Goal: Find specific page/section: Find specific page/section

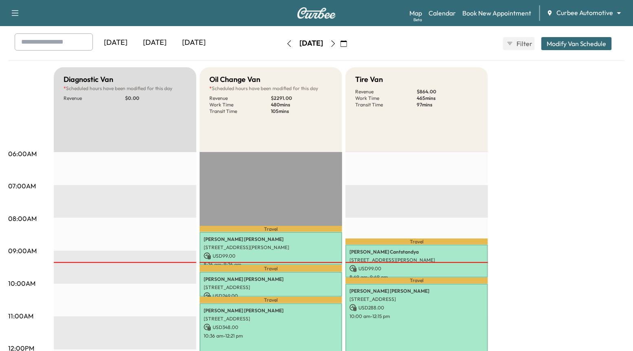
scroll to position [29, 0]
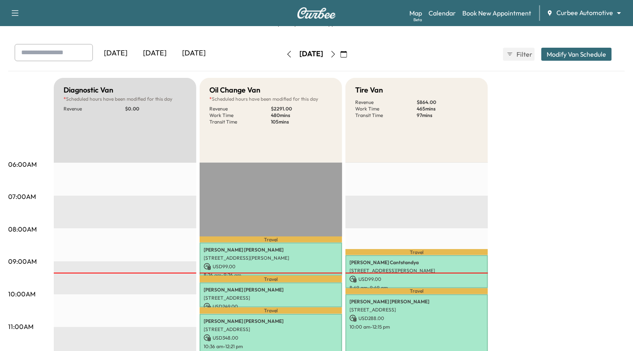
click at [585, 16] on body "Support Log Out Map Beta Calendar Book New Appointment Curbee Automotive ******…" at bounding box center [316, 146] width 633 height 351
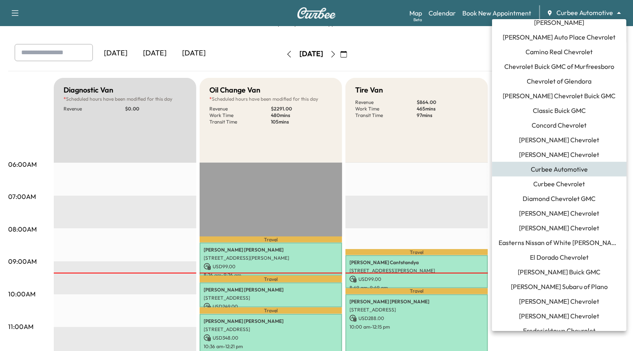
scroll to position [26, 0]
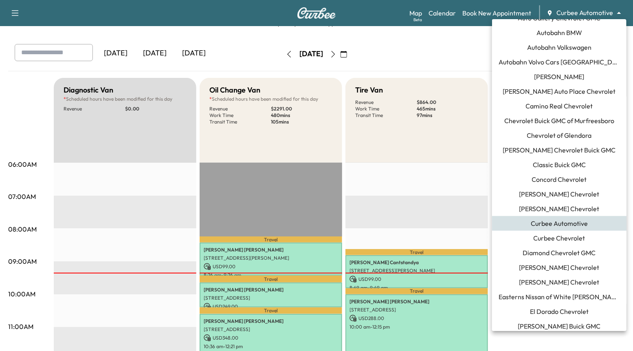
click at [561, 149] on span "[PERSON_NAME] Chevrolet Buick GMC" at bounding box center [559, 150] width 113 height 10
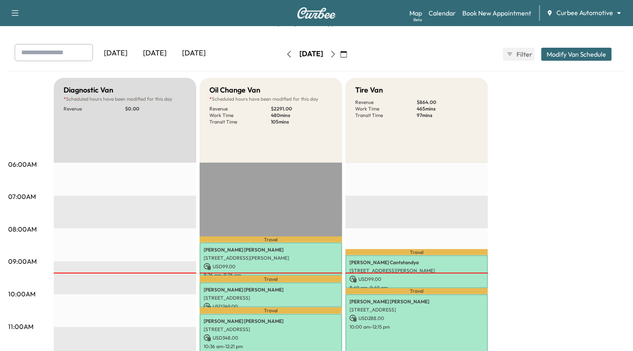
scroll to position [0, 0]
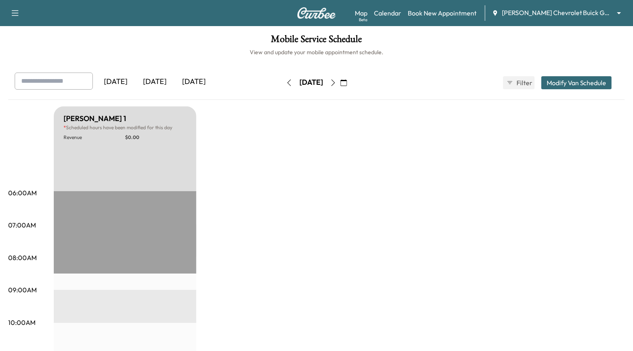
click at [286, 83] on icon "button" at bounding box center [289, 82] width 7 height 7
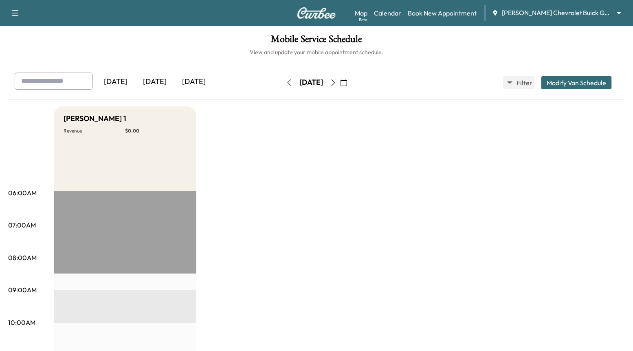
click at [576, 10] on body "Support Log Out Map Beta Calendar Book New Appointment [PERSON_NAME] Chevrolet …" at bounding box center [316, 175] width 633 height 351
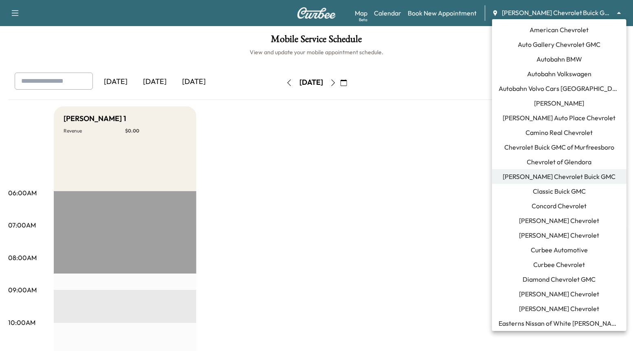
click at [554, 250] on span "Curbee Automotive" at bounding box center [559, 250] width 57 height 10
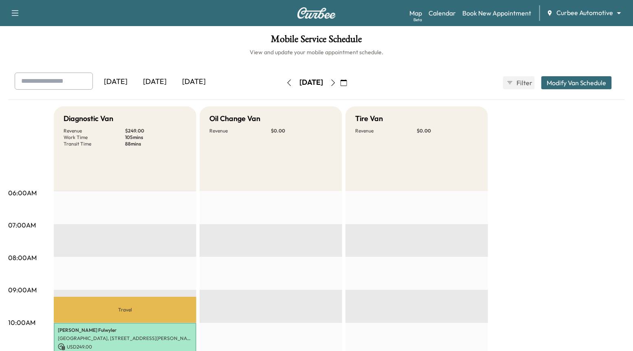
click at [336, 81] on icon "button" at bounding box center [333, 82] width 7 height 7
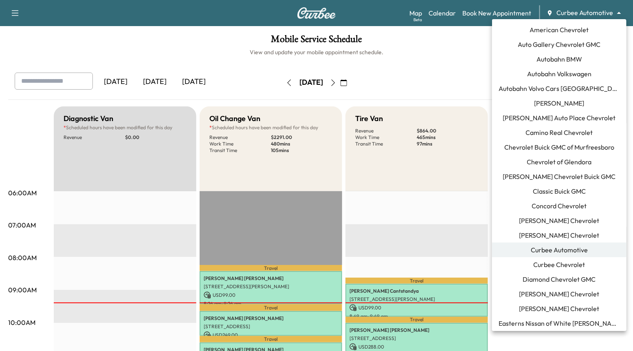
click at [569, 15] on body "Support Log Out Map Beta Calendar Book New Appointment Curbee Automotive ******…" at bounding box center [316, 175] width 633 height 351
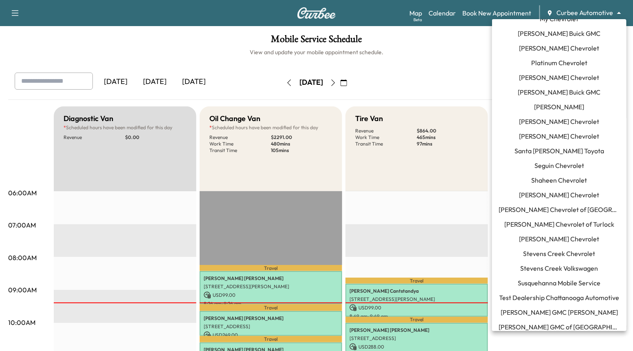
scroll to position [732, 0]
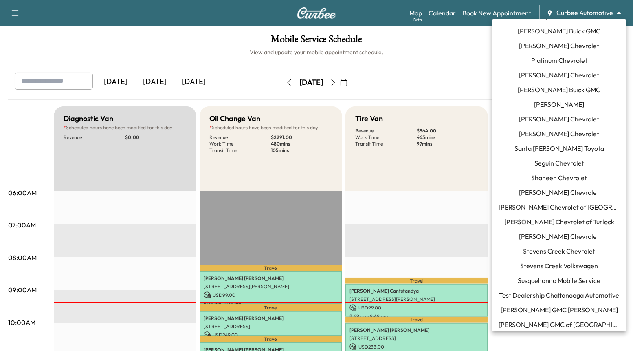
click at [546, 164] on span "Seguin Chevrolet" at bounding box center [559, 163] width 50 height 10
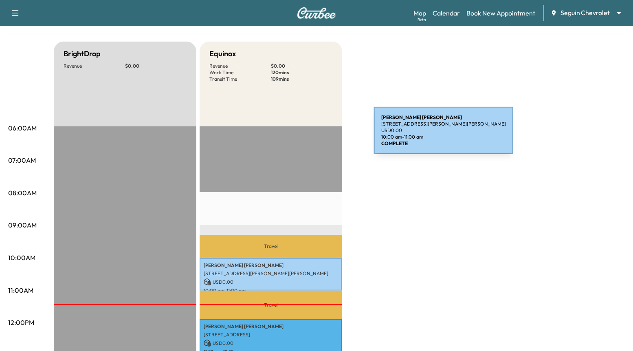
scroll to position [24, 0]
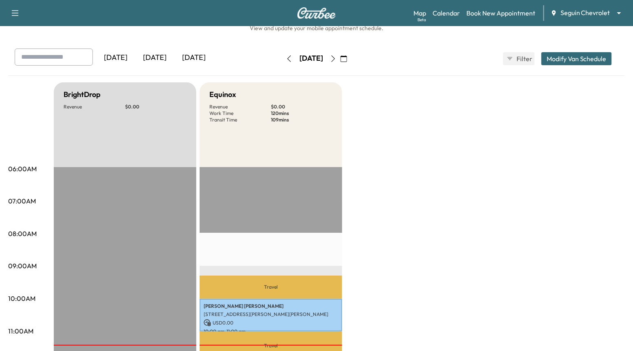
click at [282, 58] on button "button" at bounding box center [289, 58] width 14 height 13
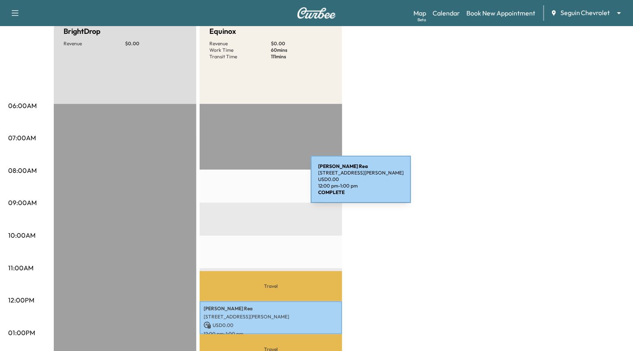
scroll to position [6, 0]
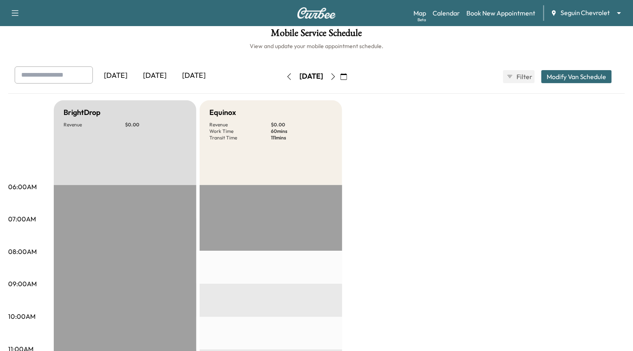
click at [286, 73] on icon "button" at bounding box center [289, 76] width 7 height 7
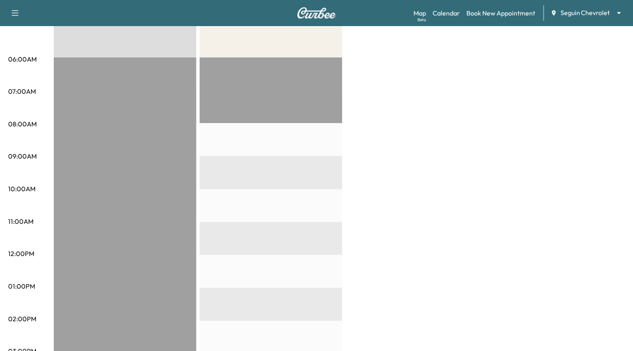
scroll to position [27, 0]
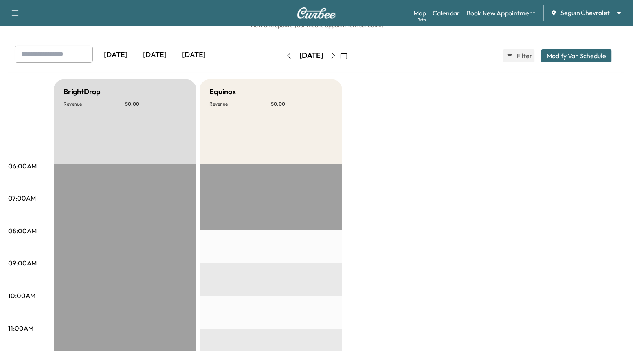
click at [286, 54] on icon "button" at bounding box center [289, 56] width 7 height 7
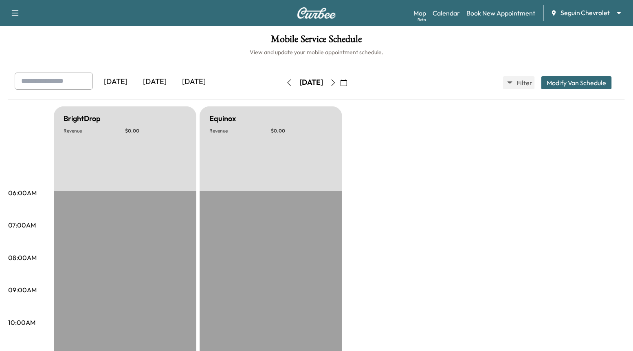
click at [282, 83] on button "button" at bounding box center [289, 82] width 14 height 13
click at [287, 83] on icon "button" at bounding box center [289, 82] width 4 height 7
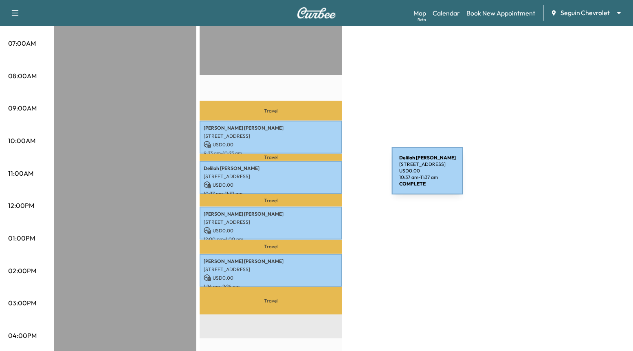
scroll to position [183, 0]
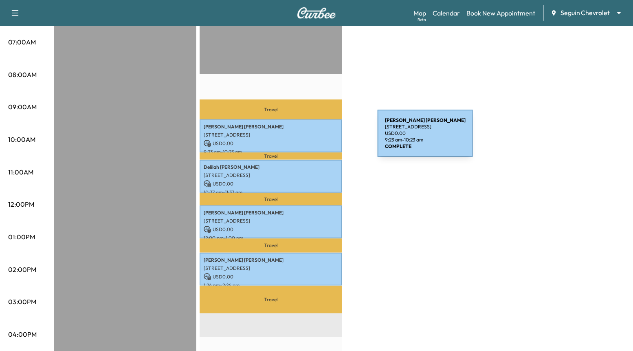
click at [316, 138] on div "[PERSON_NAME] [STREET_ADDRESS] USD 0.00 9:23 am - 10:23 am" at bounding box center [271, 135] width 143 height 33
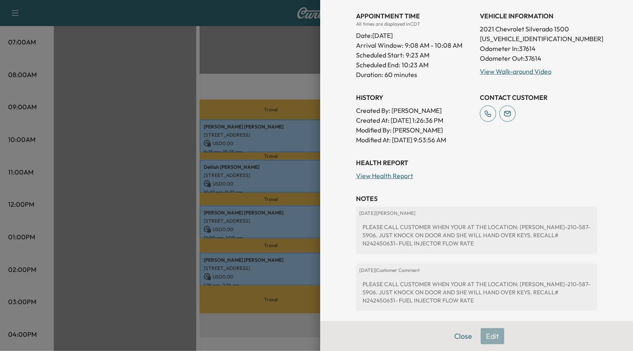
scroll to position [209, 0]
click at [205, 130] on div at bounding box center [316, 175] width 633 height 351
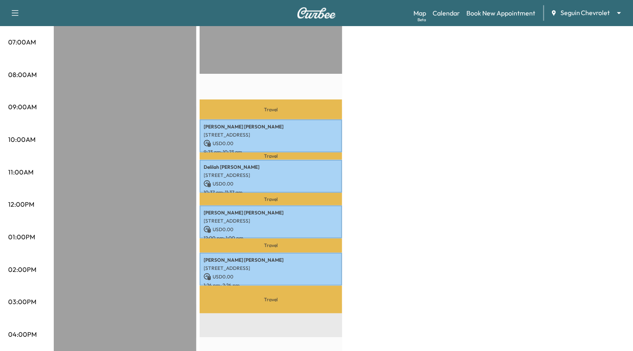
scroll to position [0, 0]
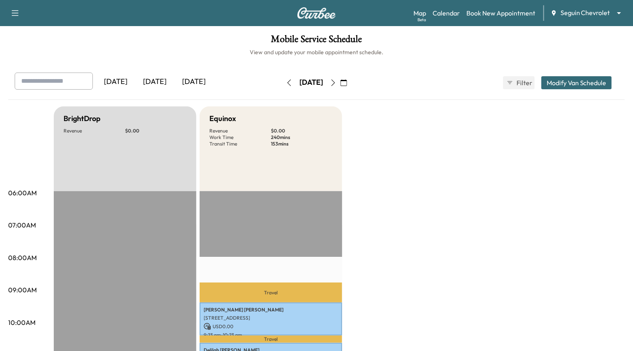
click at [590, 16] on body "Support Log Out Map Beta Calendar Book New Appointment Seguin Chevrolet *******…" at bounding box center [316, 175] width 633 height 351
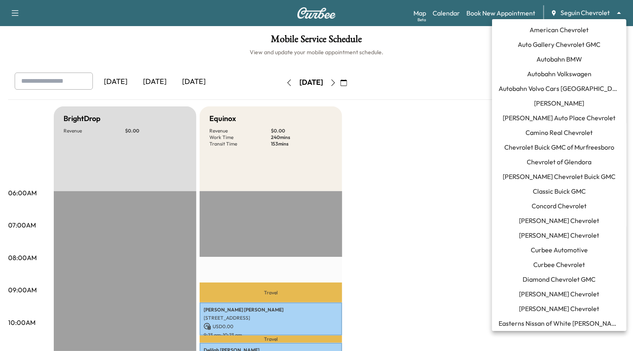
click at [565, 246] on span "Curbee Automotive" at bounding box center [559, 250] width 57 height 10
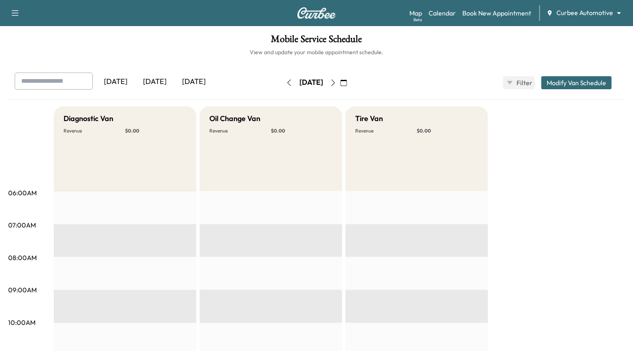
click at [150, 82] on div "[DATE]" at bounding box center [154, 81] width 39 height 19
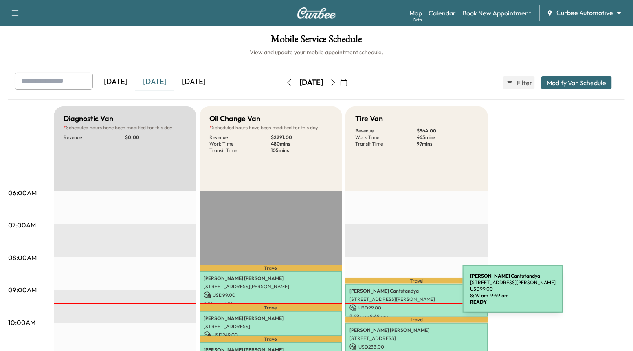
click at [401, 293] on p "[PERSON_NAME]" at bounding box center [416, 290] width 134 height 7
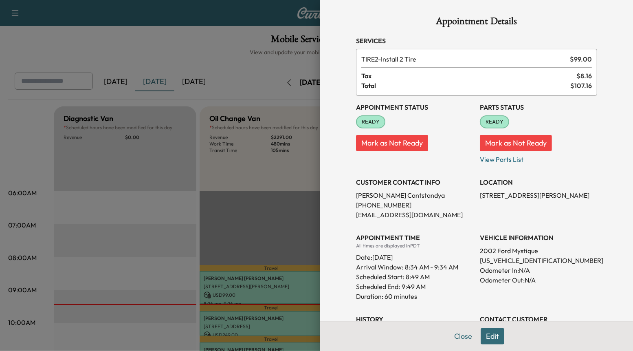
scroll to position [126, 0]
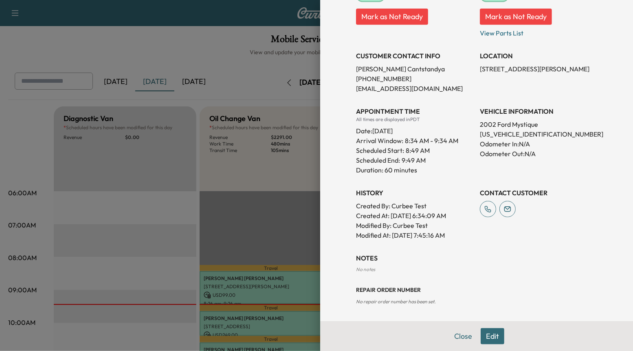
click at [392, 298] on span "No repair order number has been set." at bounding box center [395, 301] width 79 height 6
click at [228, 266] on div at bounding box center [316, 175] width 633 height 351
